Goal: Task Accomplishment & Management: Manage account settings

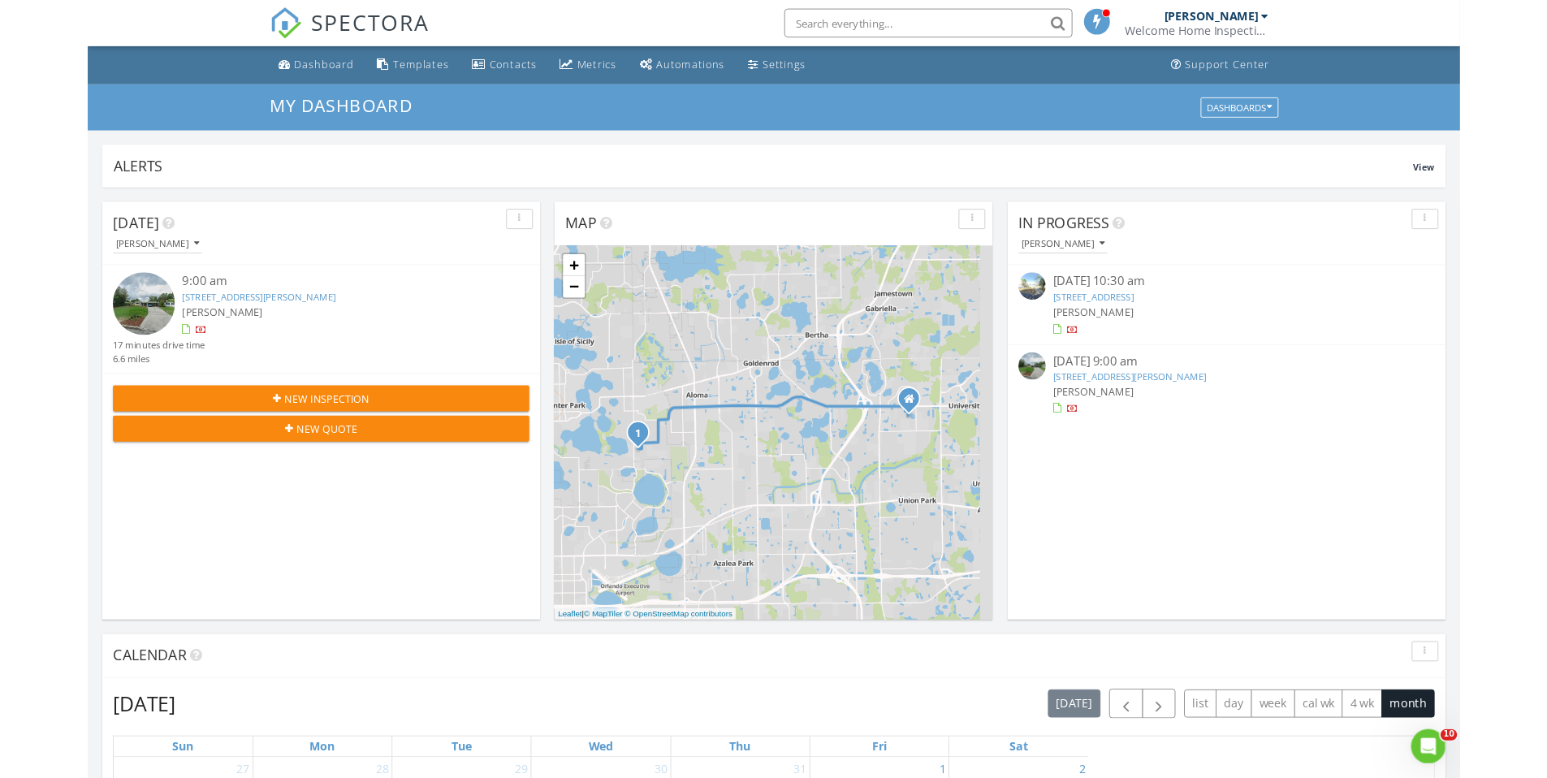
scroll to position [1503, 1572]
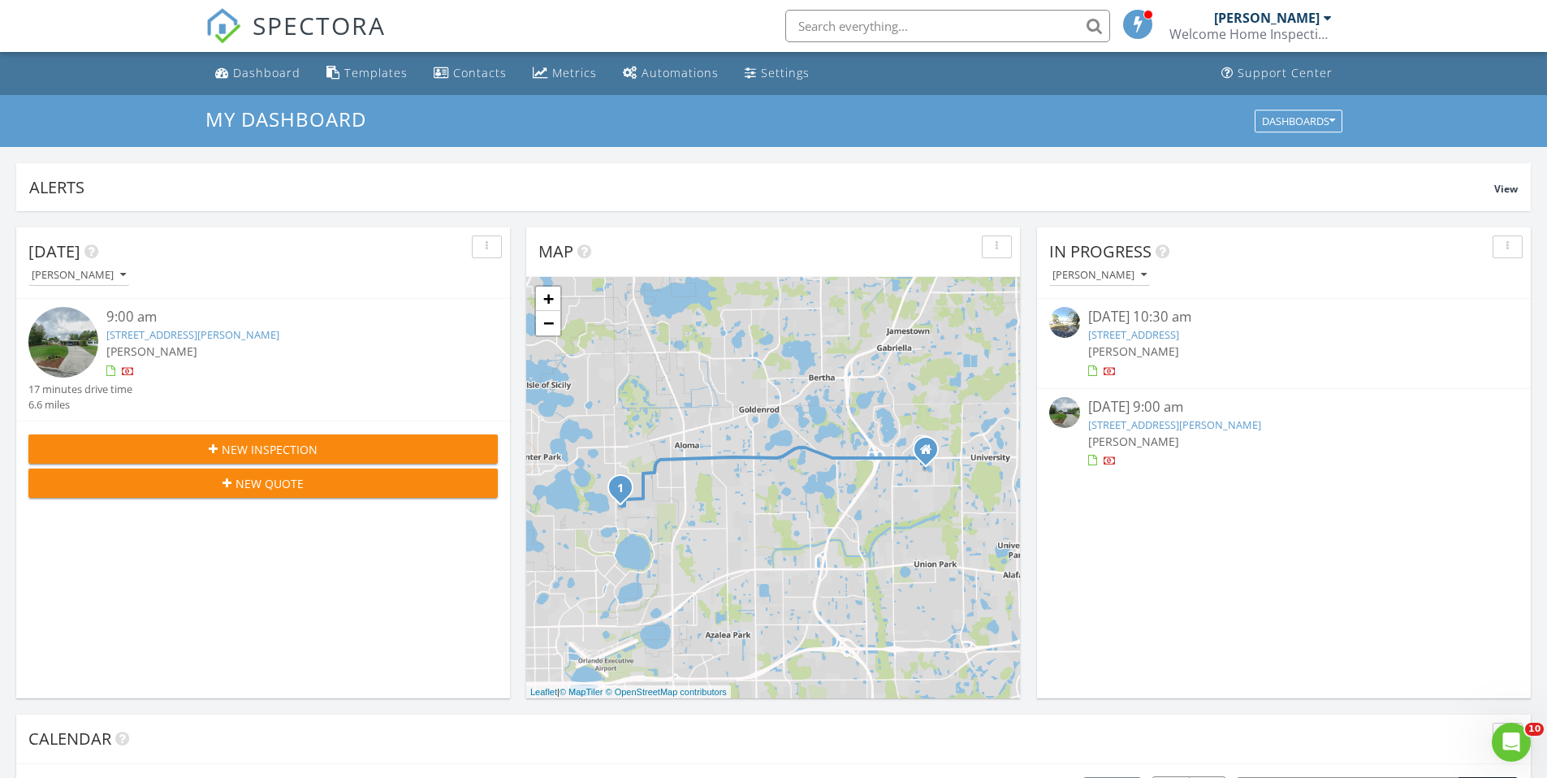
click at [1139, 332] on link "2711 Cranmoor Dr, Kissimmee, FL 34758" at bounding box center [1133, 334] width 91 height 15
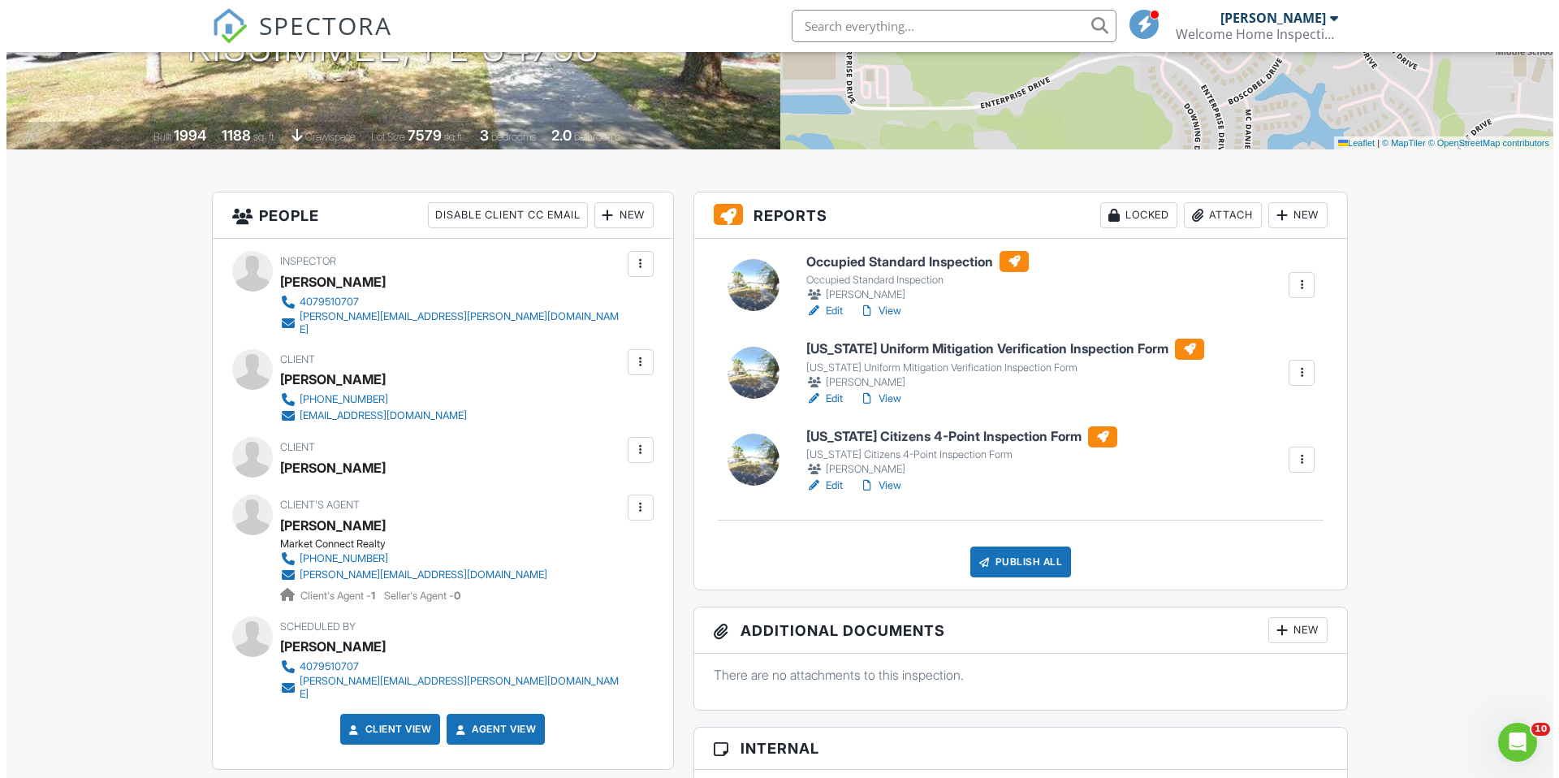
scroll to position [364, 0]
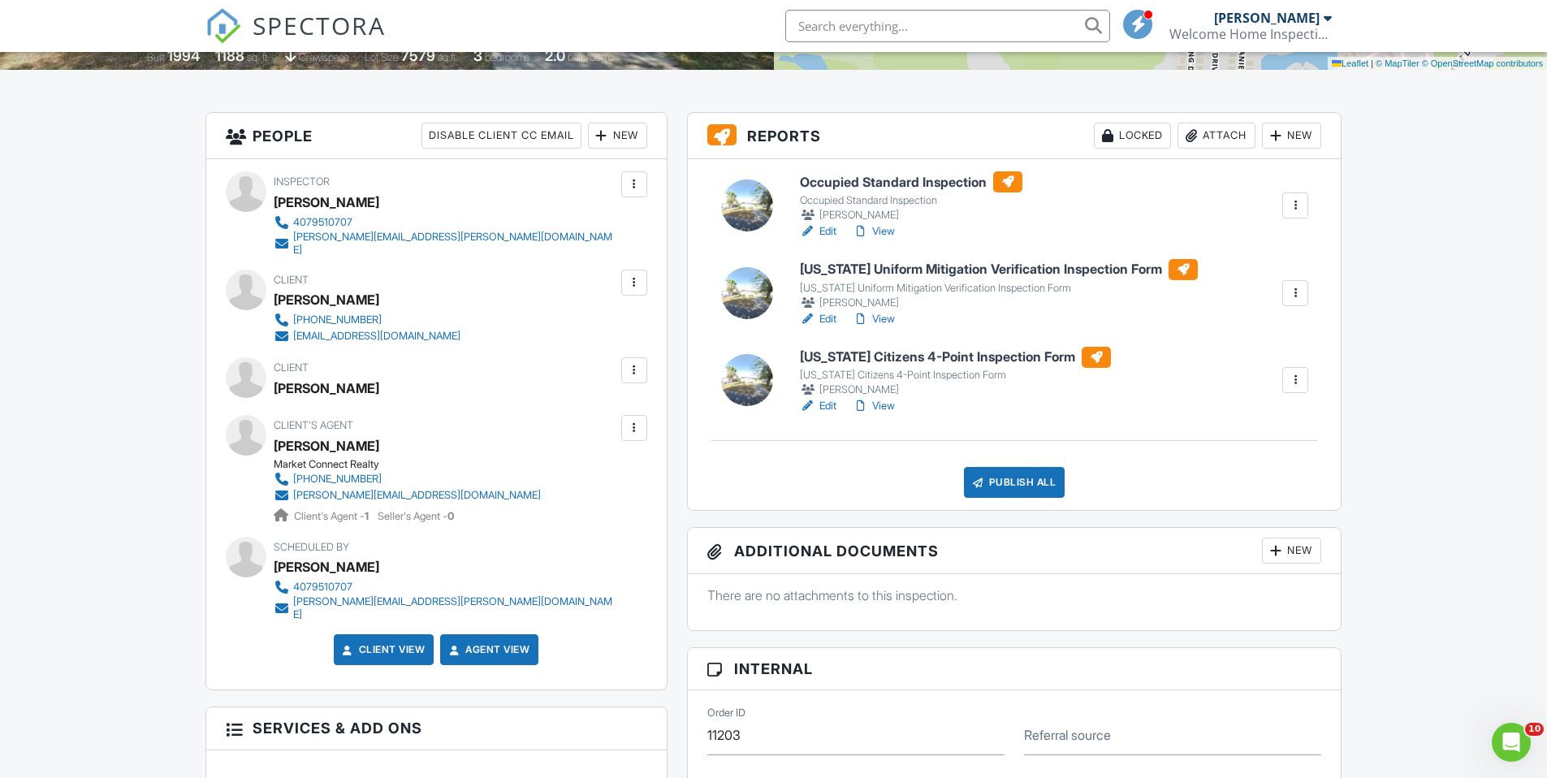
click at [1284, 136] on div "New" at bounding box center [1291, 136] width 59 height 26
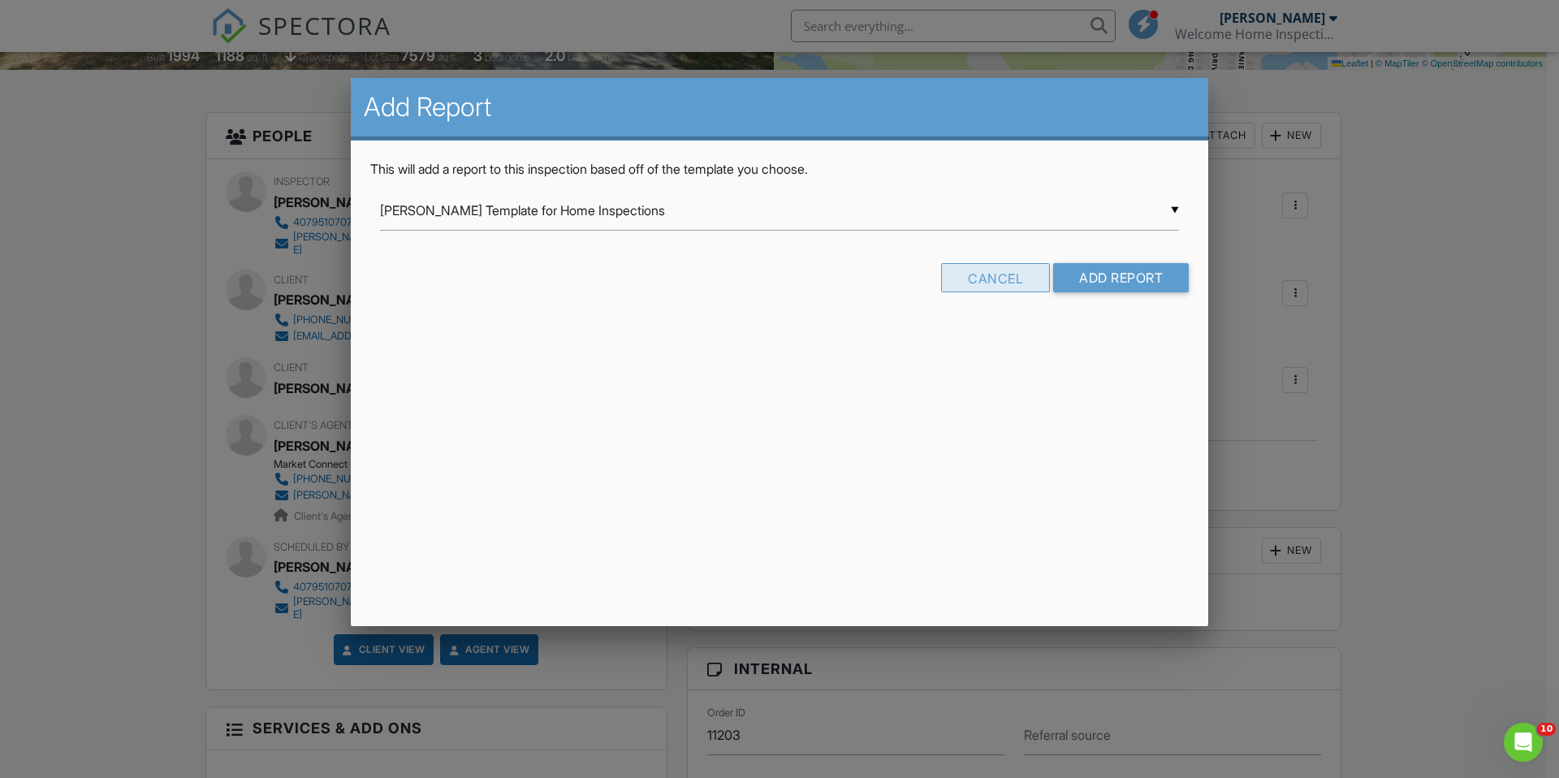
click at [1026, 278] on div "Cancel" at bounding box center [995, 277] width 109 height 29
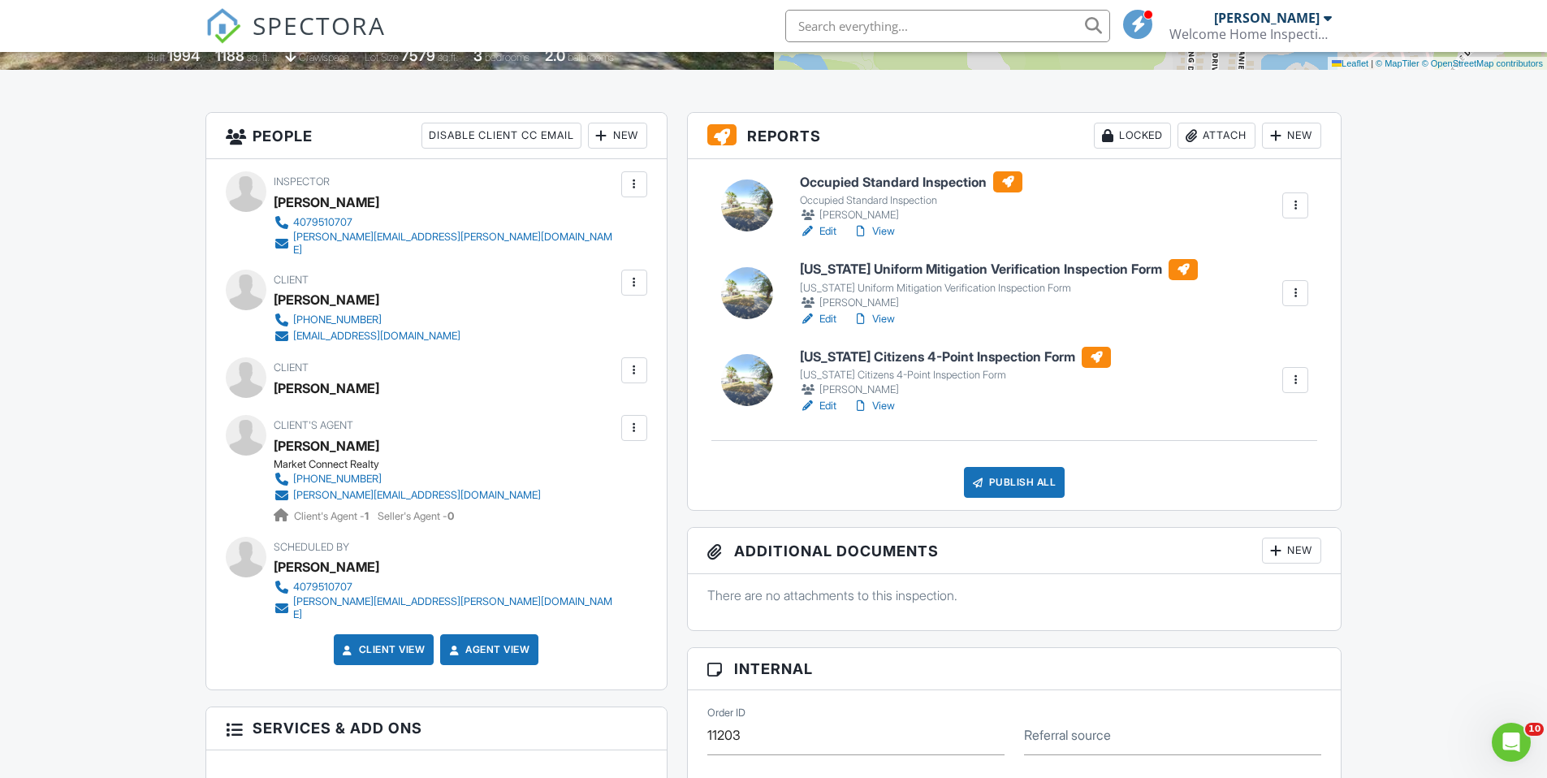
click at [1206, 136] on div "Attach" at bounding box center [1216, 136] width 78 height 26
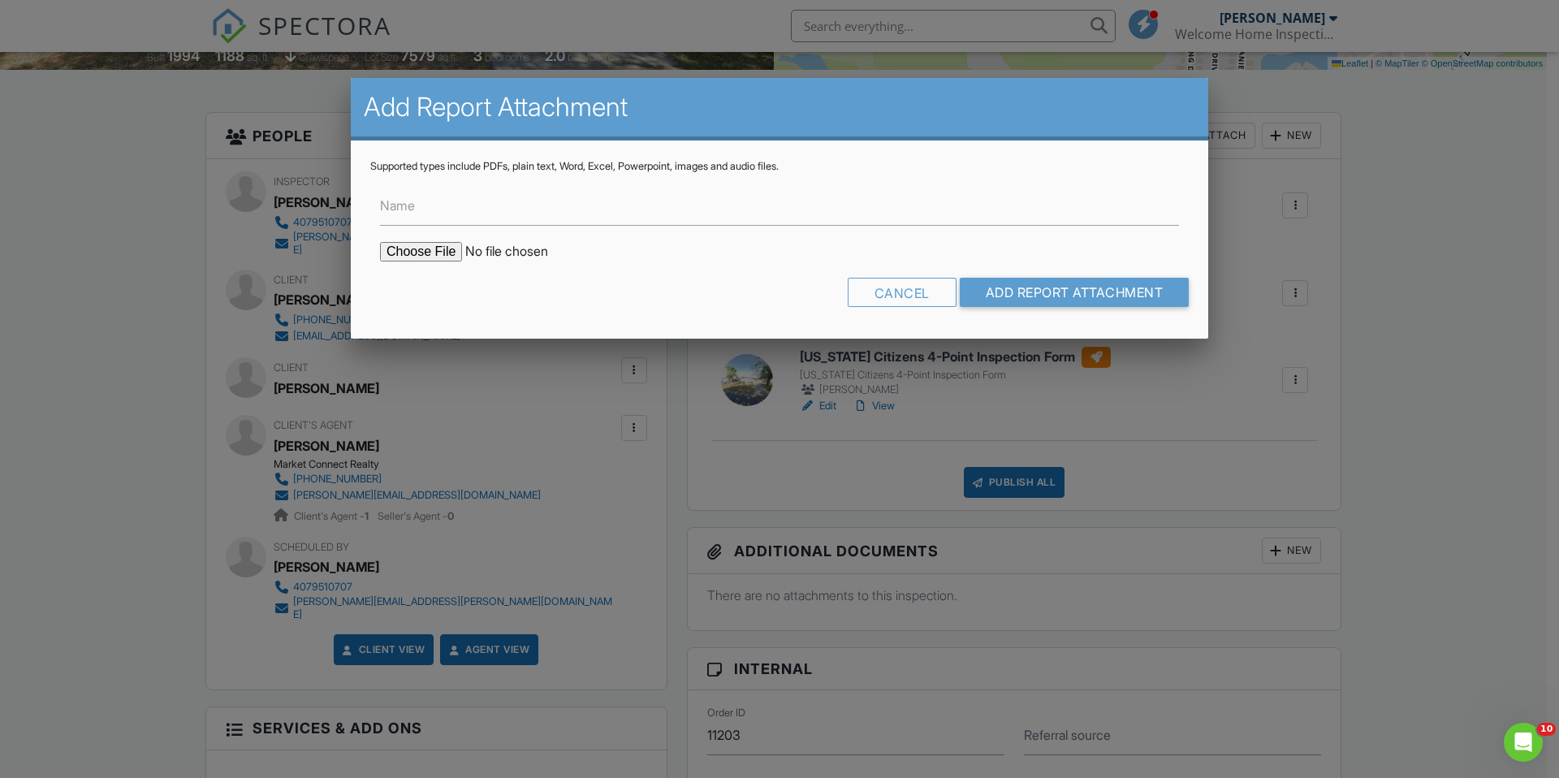
click at [414, 244] on input "file" at bounding box center [518, 251] width 276 height 19
type input "C:\fakepath\2711 Cranmoor Engineering Report.pdf"
click at [616, 200] on input "Name" at bounding box center [779, 206] width 799 height 40
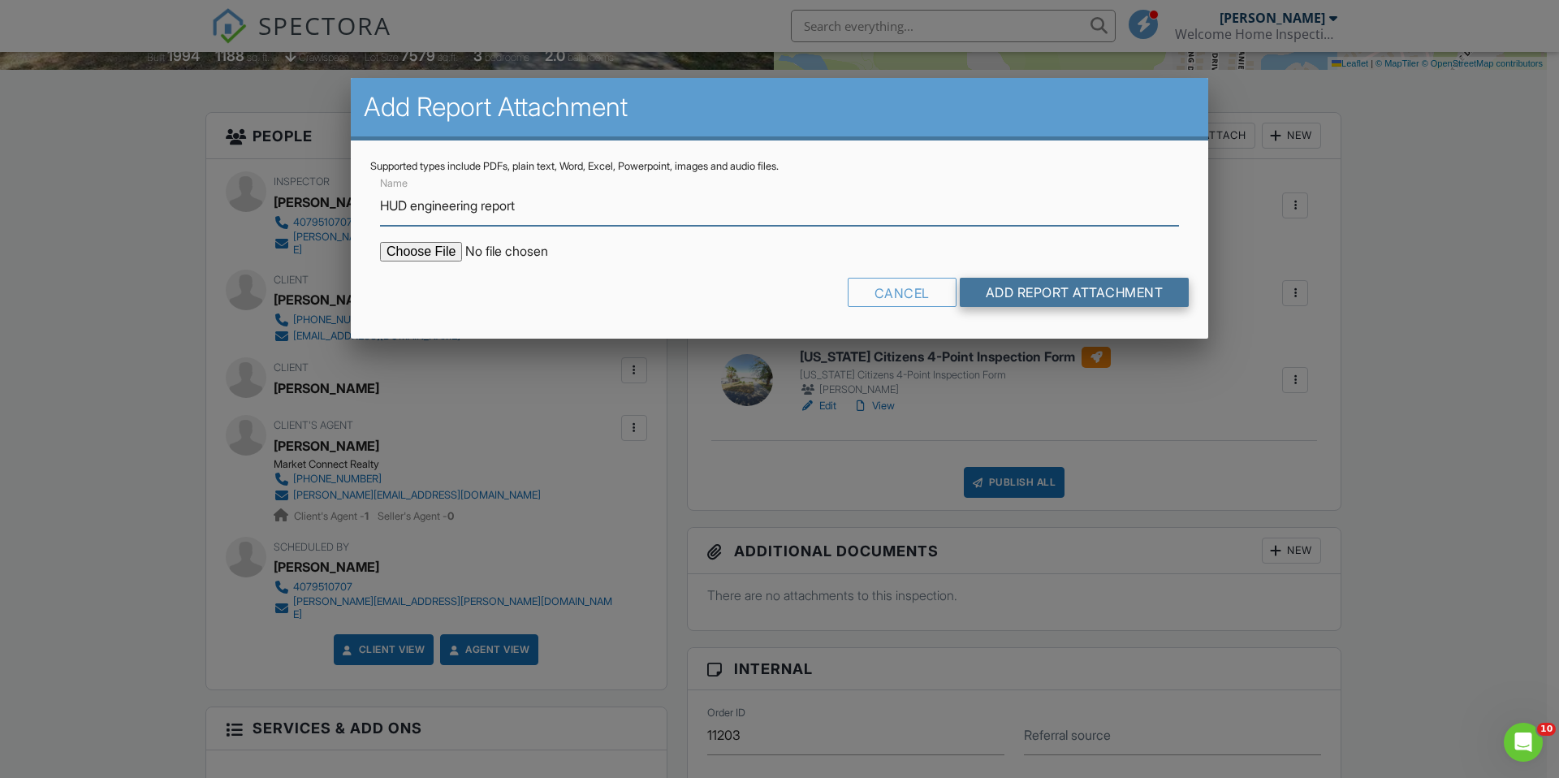
type input "HUD engineering report"
click at [1066, 304] on input "Add Report Attachment" at bounding box center [1075, 292] width 230 height 29
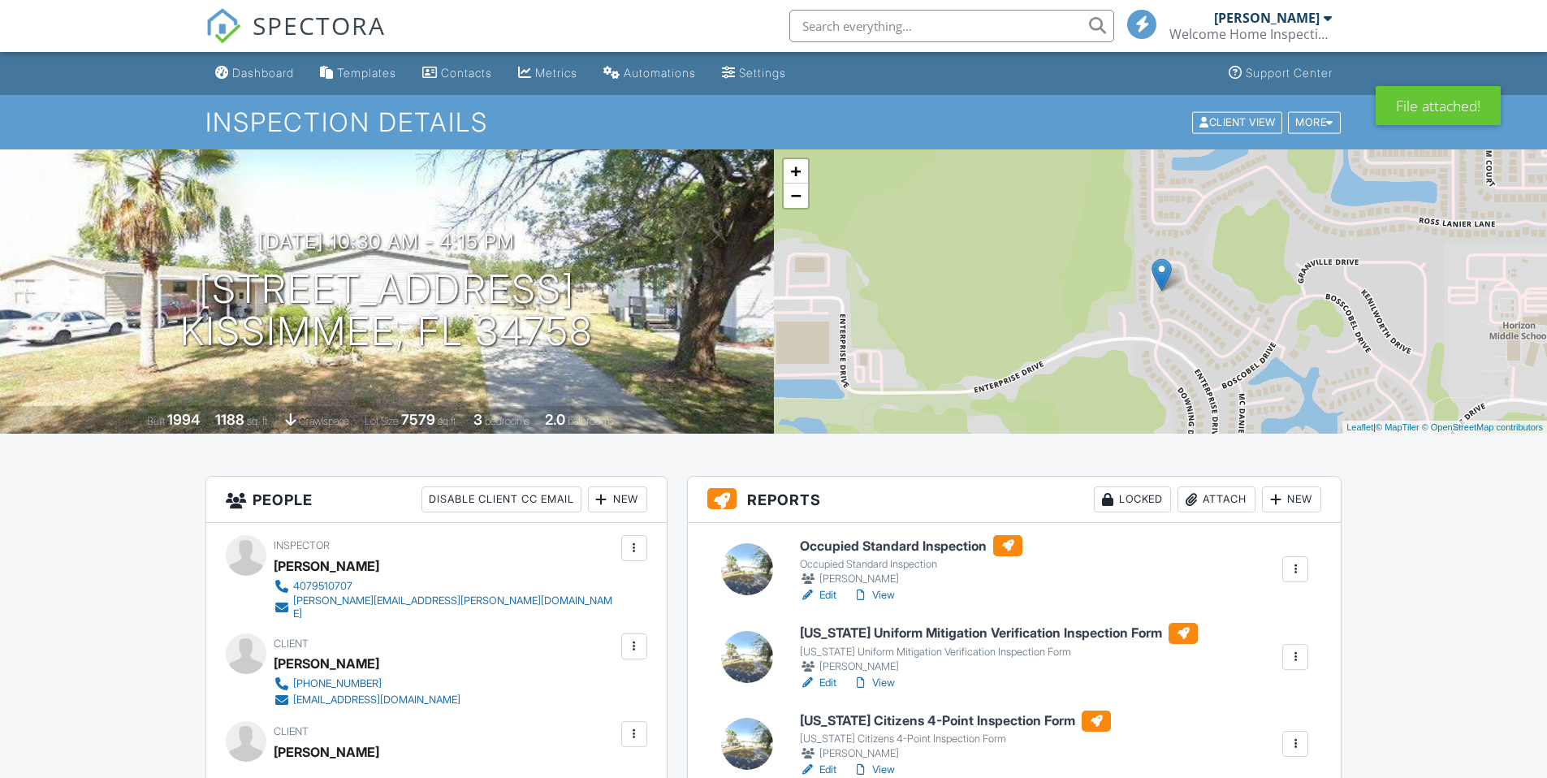
scroll to position [30, 0]
